Goal: Navigation & Orientation: Find specific page/section

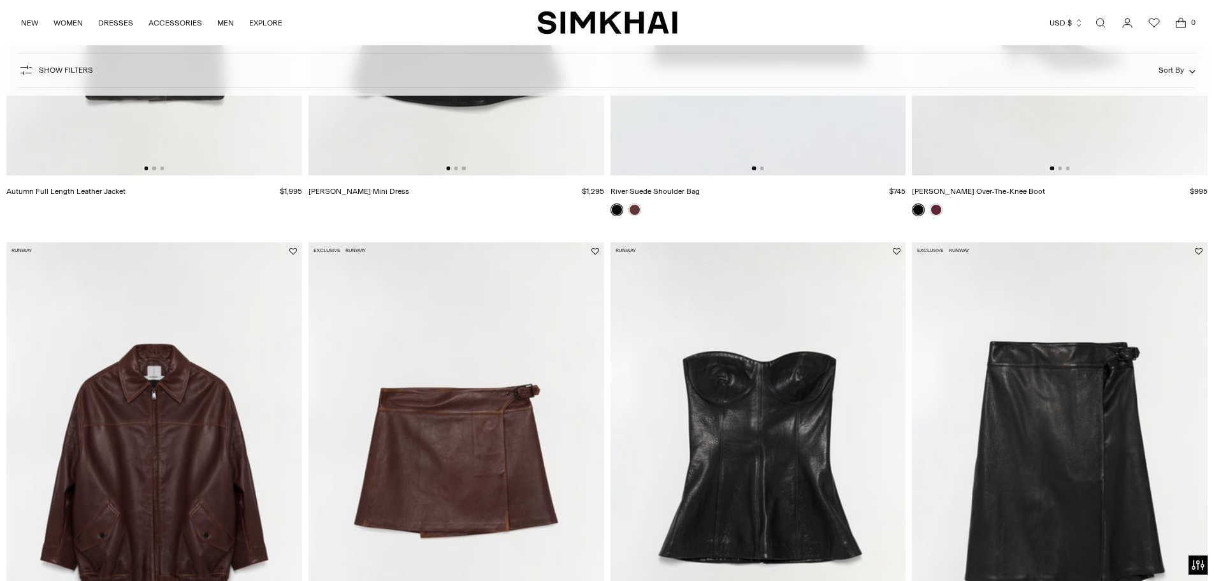
scroll to position [702, 0]
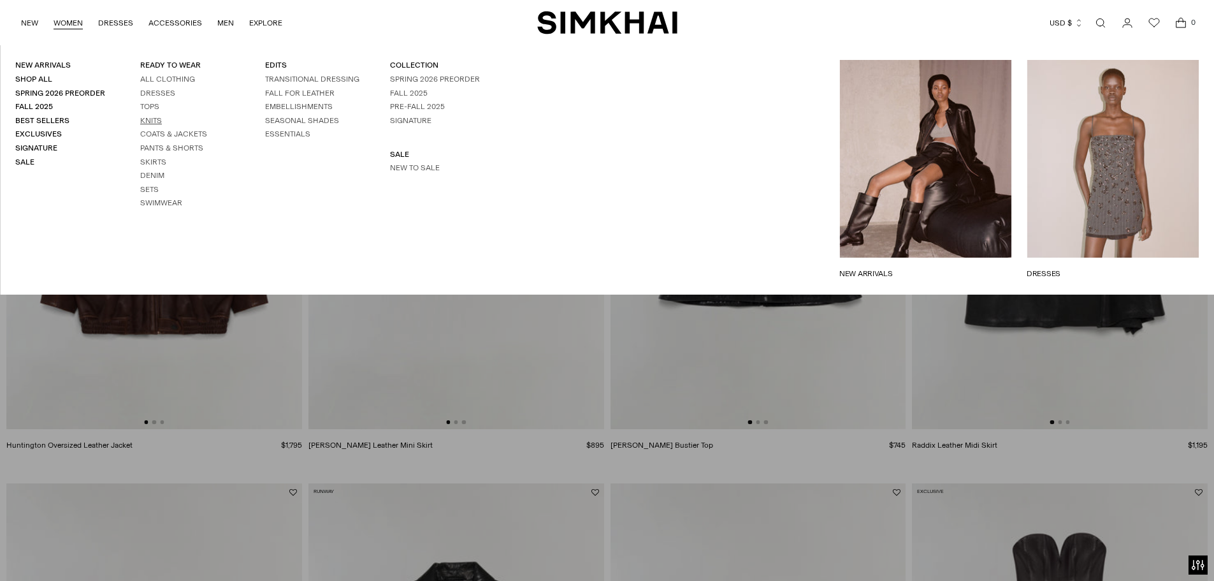
click at [146, 120] on link "Knits" at bounding box center [151, 120] width 22 height 9
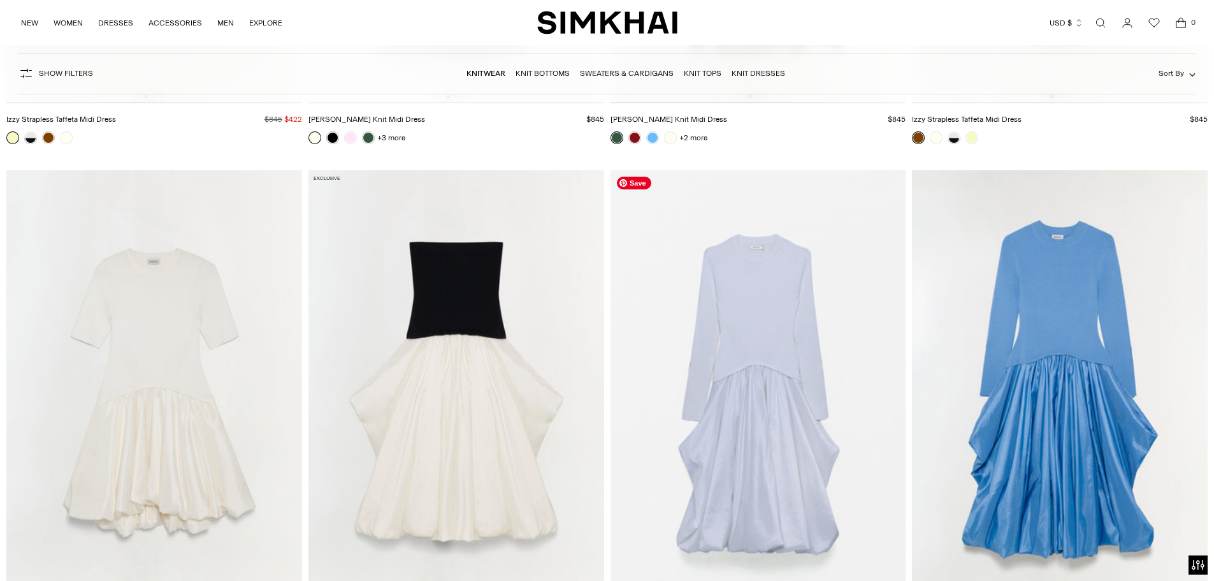
scroll to position [7841, 0]
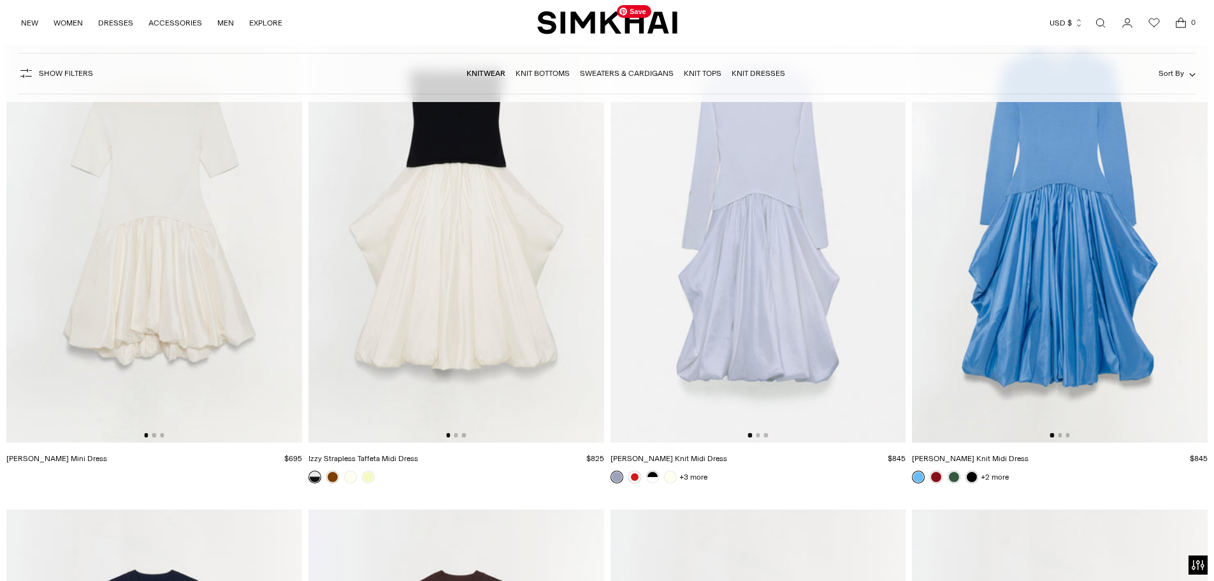
click at [634, 76] on link "Sweaters & Cardigans" at bounding box center [627, 73] width 94 height 9
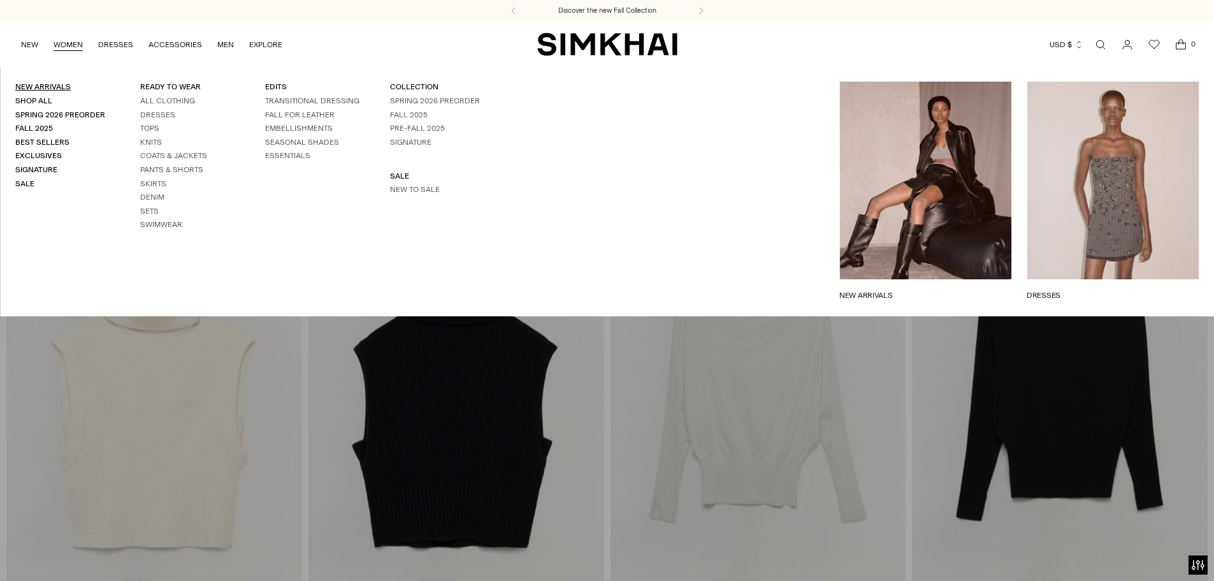
click at [47, 84] on link "New Arrivals" at bounding box center [42, 86] width 55 height 9
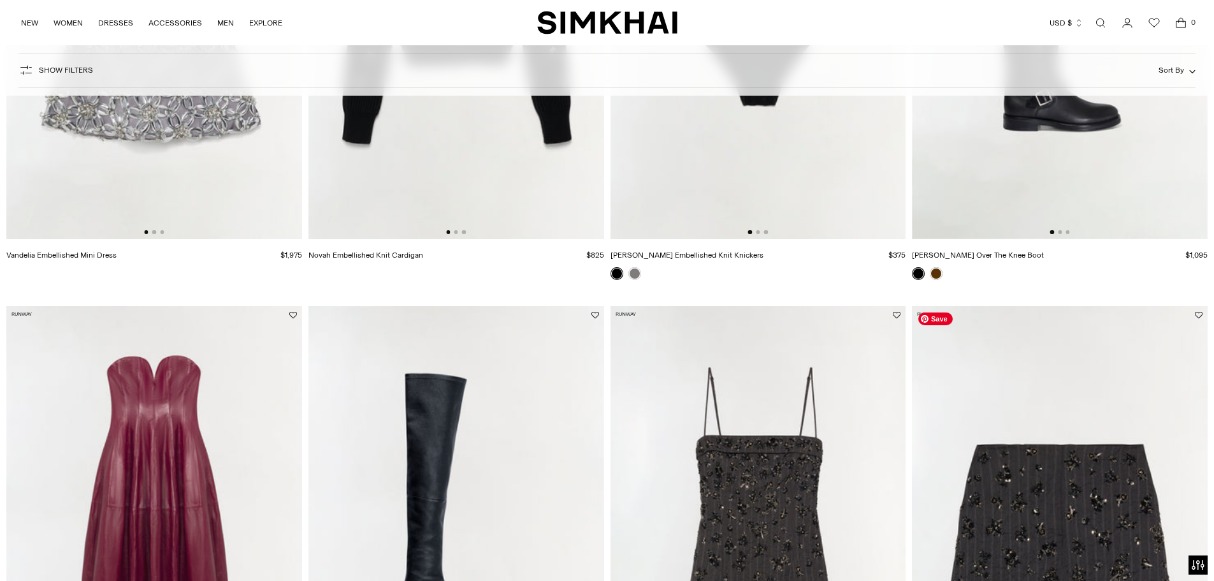
scroll to position [1339, 0]
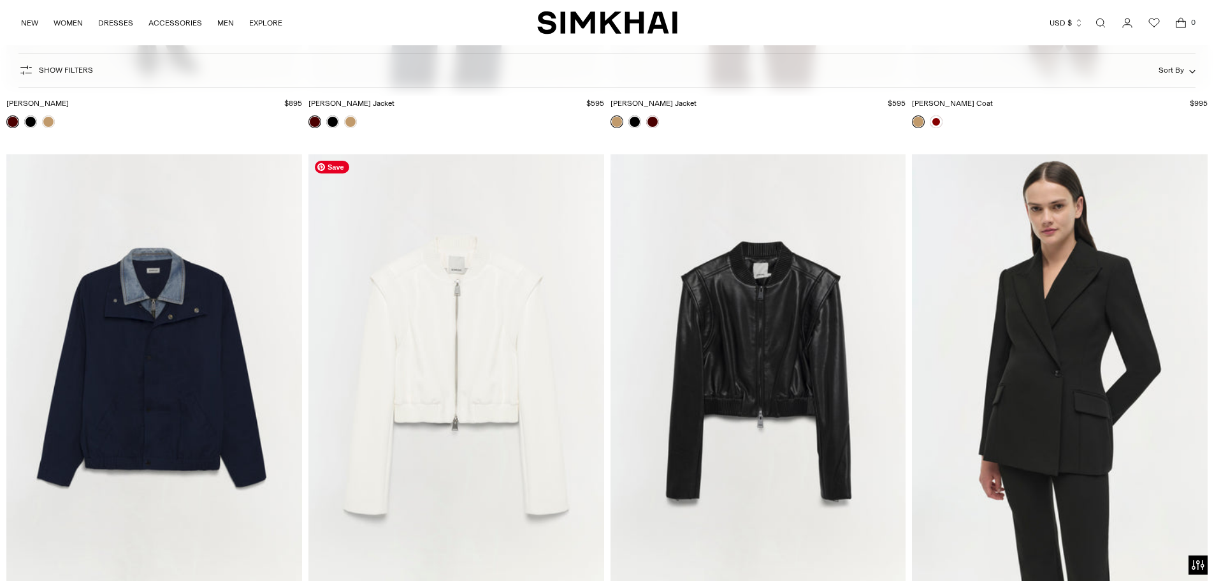
scroll to position [3071, 0]
